Goal: Task Accomplishment & Management: Manage account settings

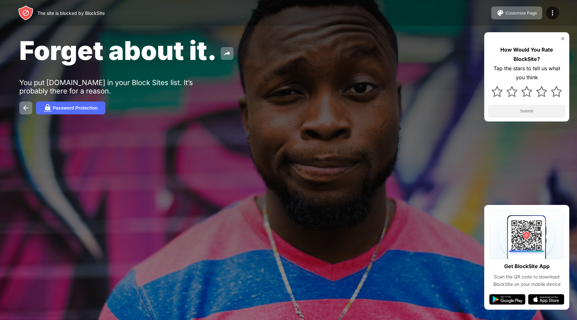
click at [560, 37] on img at bounding box center [562, 38] width 5 height 5
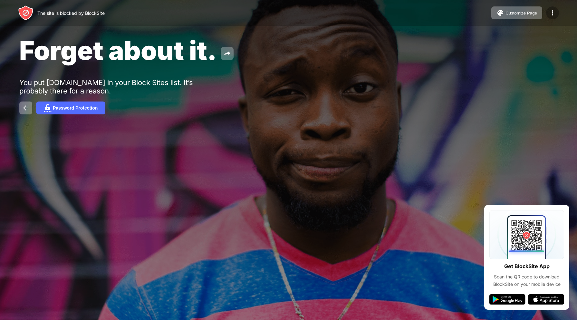
click at [552, 11] on img at bounding box center [552, 13] width 8 height 8
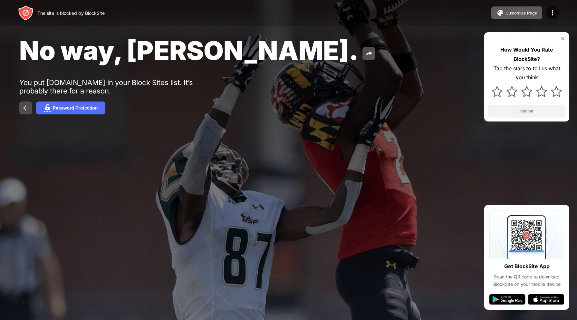
click at [25, 109] on img at bounding box center [26, 108] width 8 height 8
click at [563, 35] on div "How Would You Rate BlockSite? Tap the stars to tell us what you think Submit" at bounding box center [526, 76] width 85 height 89
click at [561, 36] on div "How Would You Rate BlockSite? Tap the stars to tell us what you think Submit" at bounding box center [526, 76] width 85 height 89
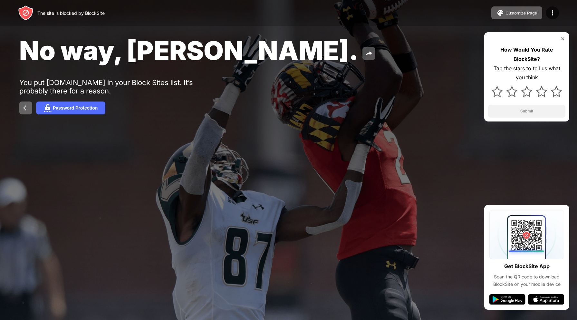
click at [561, 36] on div "How Would You Rate BlockSite? Tap the stars to tell us what you think Submit" at bounding box center [526, 76] width 85 height 89
click at [562, 39] on img at bounding box center [562, 38] width 5 height 5
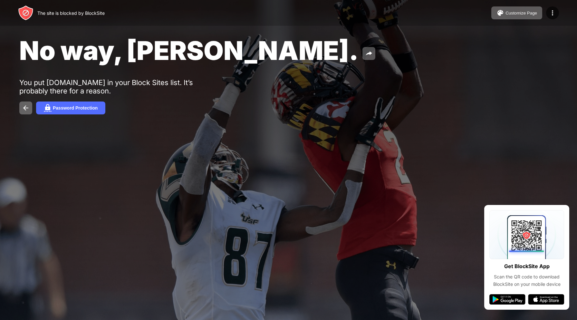
click at [562, 39] on div "No way, Jose. You put jl2sent.apk.lol in your Block Sites list. It’s probably t…" at bounding box center [288, 74] width 577 height 149
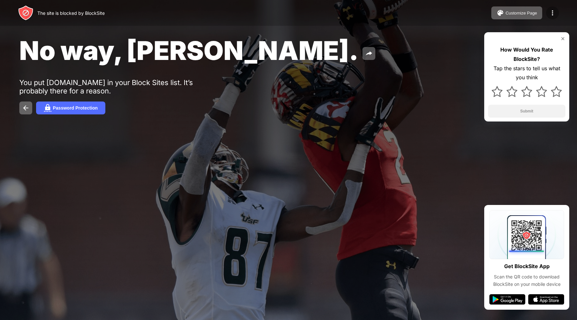
click at [549, 10] on img at bounding box center [552, 13] width 8 height 8
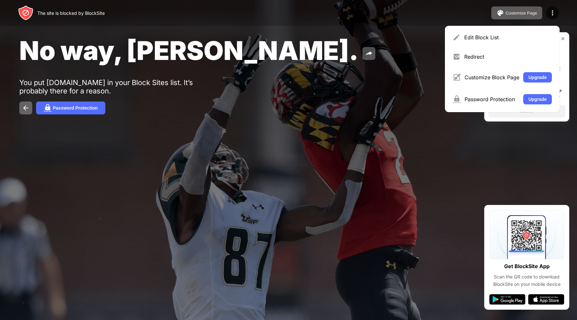
drag, startPoint x: 366, startPoint y: 49, endPoint x: 320, endPoint y: 6, distance: 63.3
click at [366, 49] on div "No way, Jose." at bounding box center [234, 50] width 431 height 31
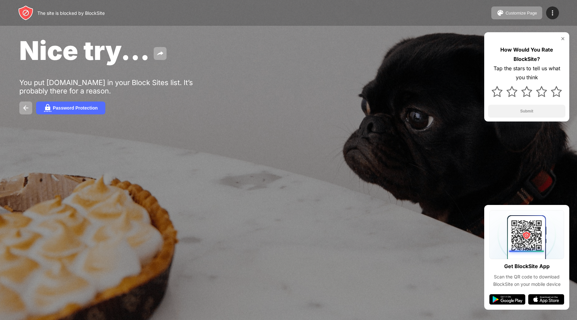
click at [565, 41] on div "How Would You Rate BlockSite? Tap the stars to tell us what you think Submit" at bounding box center [526, 76] width 85 height 89
click at [567, 36] on div "How Would You Rate BlockSite? Tap the stars to tell us what you think Submit" at bounding box center [526, 76] width 85 height 89
click at [562, 41] on img at bounding box center [562, 38] width 5 height 5
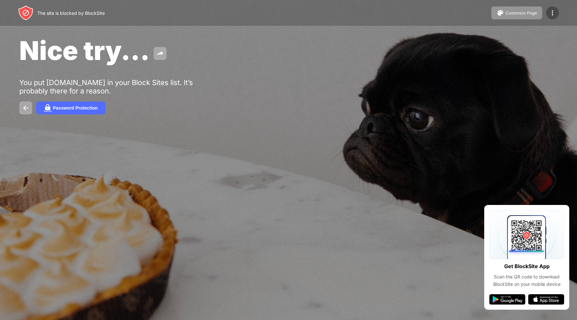
click at [553, 10] on img at bounding box center [552, 13] width 8 height 8
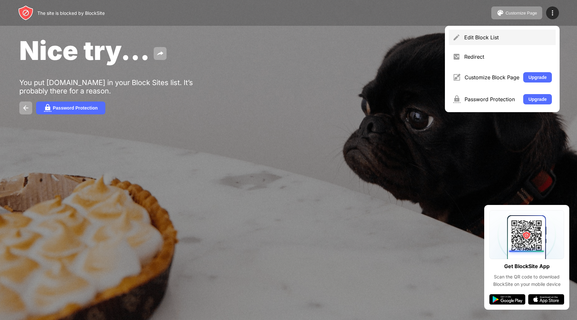
click at [462, 37] on div "Edit Block List" at bounding box center [502, 37] width 107 height 15
